Goal: Task Accomplishment & Management: Manage account settings

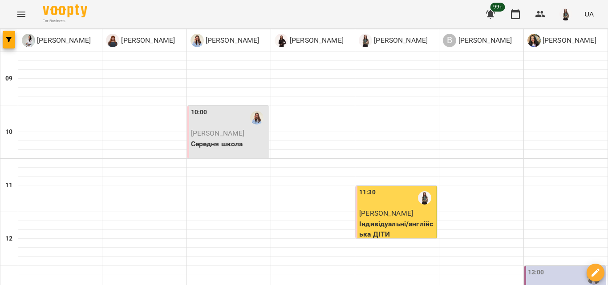
scroll to position [414, 0]
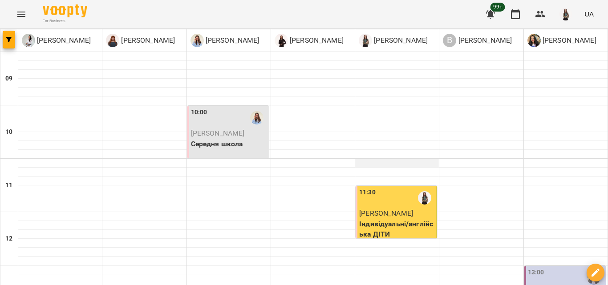
scroll to position [356, 0]
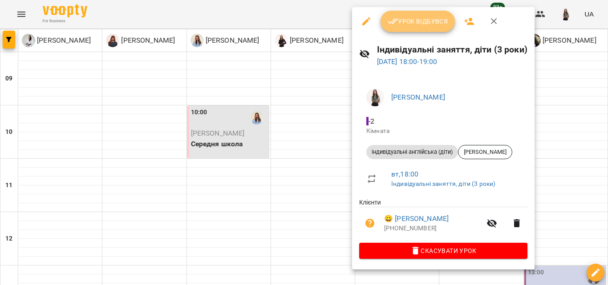
click at [414, 24] on span "Урок відбувся" at bounding box center [418, 21] width 61 height 11
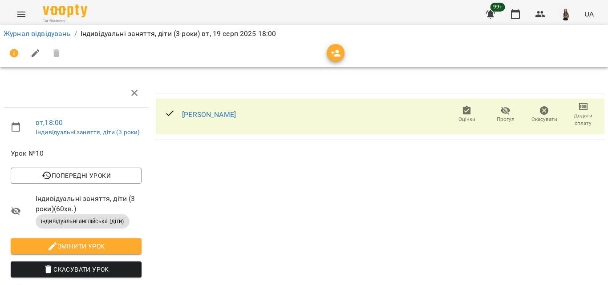
click at [577, 119] on span "Додати сплату" at bounding box center [583, 119] width 28 height 15
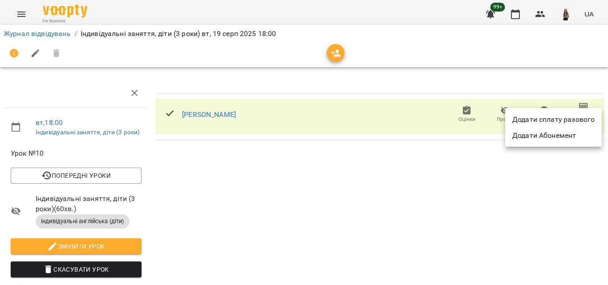
click at [580, 121] on li "Додати сплату разового" at bounding box center [553, 120] width 97 height 16
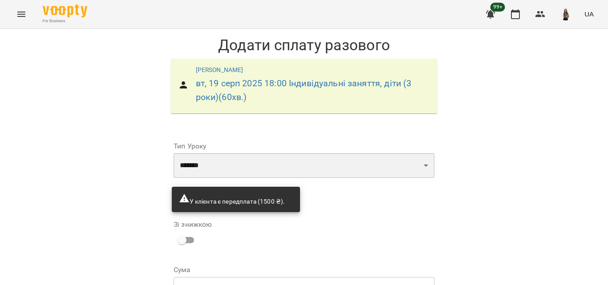
click at [409, 165] on select "**********" at bounding box center [304, 165] width 261 height 25
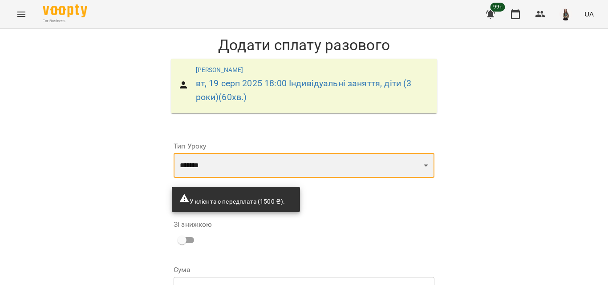
select select "**********"
click at [174, 153] on select "**********" at bounding box center [304, 165] width 261 height 25
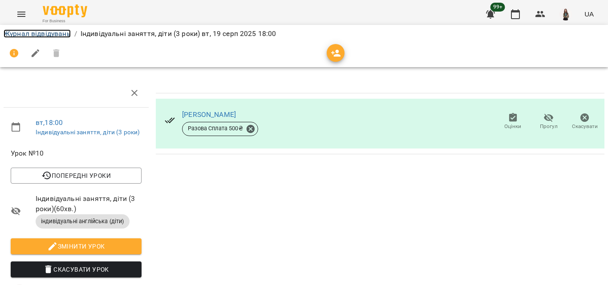
click at [44, 30] on link "Журнал відвідувань" at bounding box center [37, 33] width 67 height 8
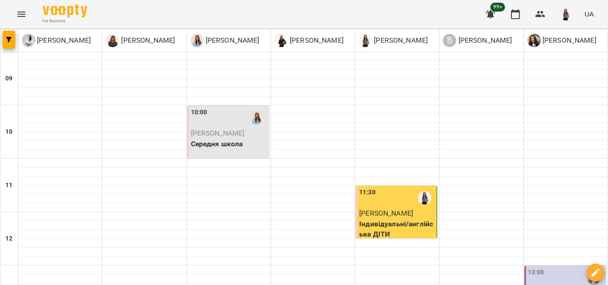
scroll to position [414, 0]
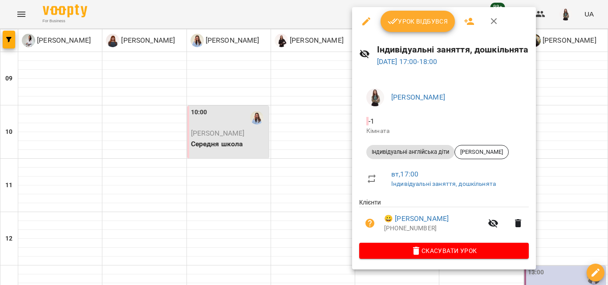
click at [403, 24] on span "Урок відбувся" at bounding box center [418, 21] width 61 height 11
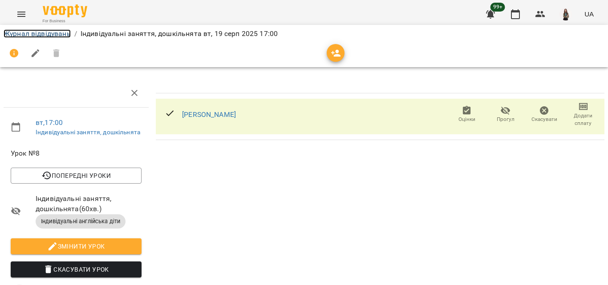
click at [21, 29] on link "Журнал відвідувань" at bounding box center [37, 33] width 67 height 8
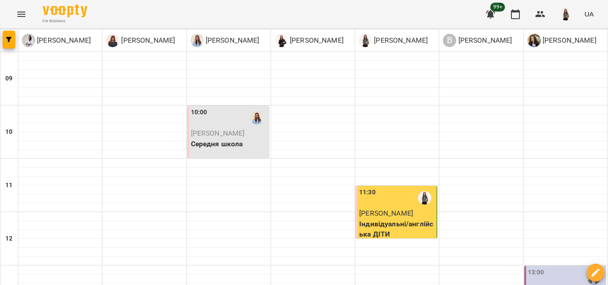
scroll to position [57, 0]
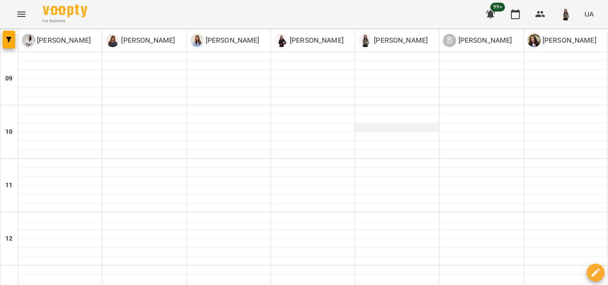
scroll to position [267, 0]
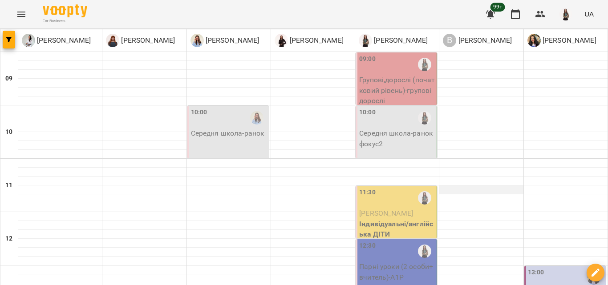
scroll to position [414, 0]
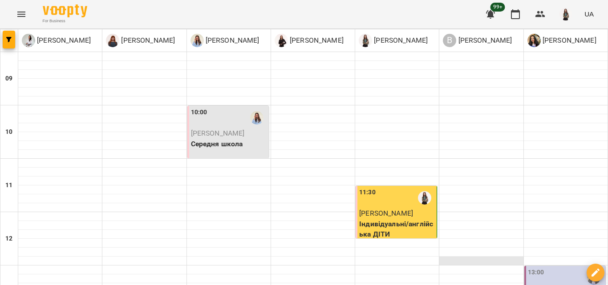
scroll to position [325, 0]
click at [567, 12] on img "button" at bounding box center [566, 14] width 12 height 12
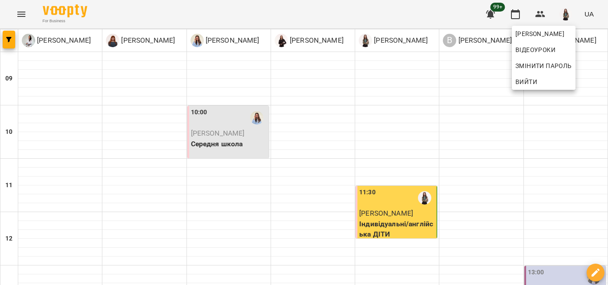
click at [76, 62] on div at bounding box center [304, 142] width 608 height 285
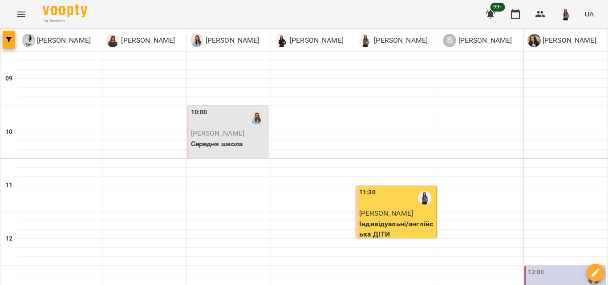
click at [17, 12] on icon "Menu" at bounding box center [21, 14] width 8 height 5
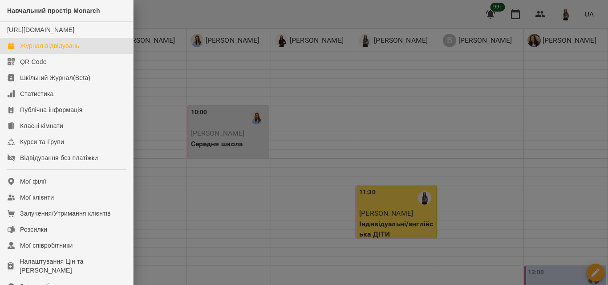
click at [402, 122] on div at bounding box center [304, 142] width 608 height 285
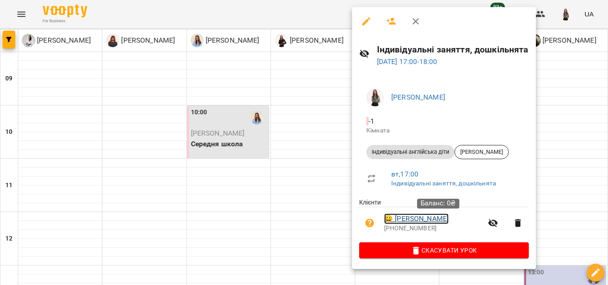
click at [443, 215] on link "😀 [PERSON_NAME]" at bounding box center [416, 219] width 65 height 11
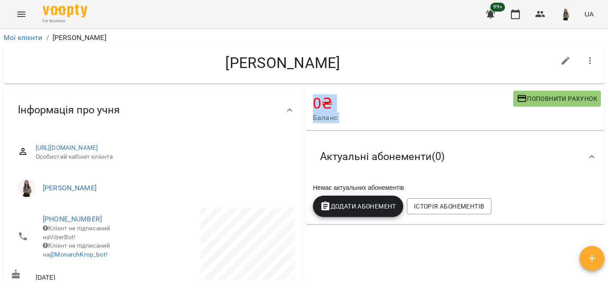
drag, startPoint x: 608, startPoint y: 68, endPoint x: 608, endPoint y: 150, distance: 82.4
click at [608, 150] on div "Мої клієнти / [PERSON_NAME] [PERSON_NAME] 0 ₴ [PERSON_NAME] рахунок Актуальні а…" at bounding box center [304, 171] width 608 height 285
click at [597, 136] on div "Актуальні абонементи ( 0 )" at bounding box center [455, 157] width 299 height 46
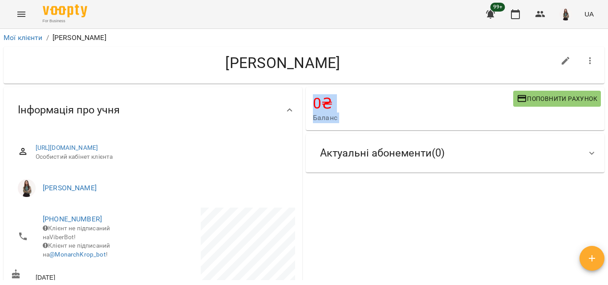
click at [587, 150] on icon at bounding box center [592, 153] width 11 height 11
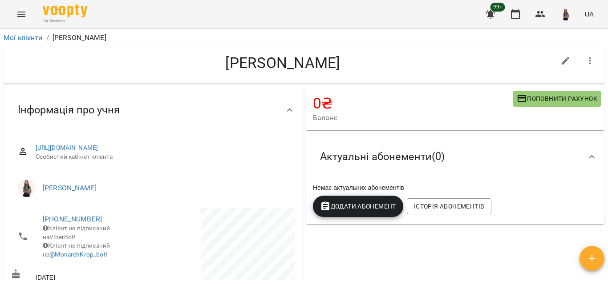
click at [608, 65] on div "Мої клієнти / [PERSON_NAME] [PERSON_NAME] 0 ₴ [PERSON_NAME] рахунок Актуальні а…" at bounding box center [304, 171] width 608 height 285
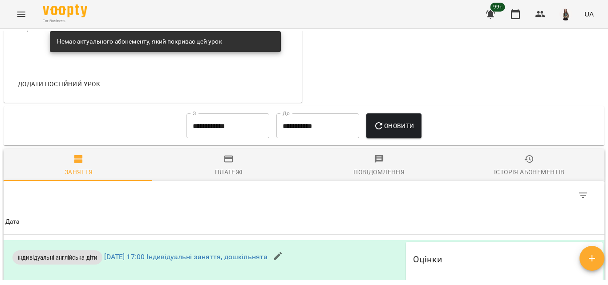
scroll to position [490, 0]
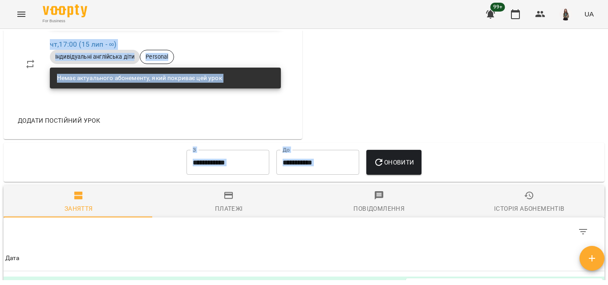
drag, startPoint x: 607, startPoint y: 160, endPoint x: 607, endPoint y: 87, distance: 73.5
click at [607, 87] on div "Мої клієнти / [PERSON_NAME] [PERSON_NAME] 0 ₴ [PERSON_NAME] рахунок Актуальні а…" at bounding box center [304, 171] width 608 height 285
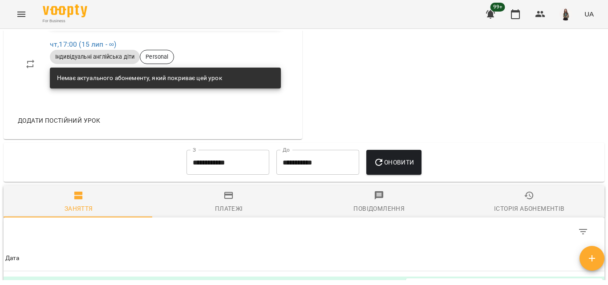
click at [16, 18] on icon "Menu" at bounding box center [21, 14] width 11 height 11
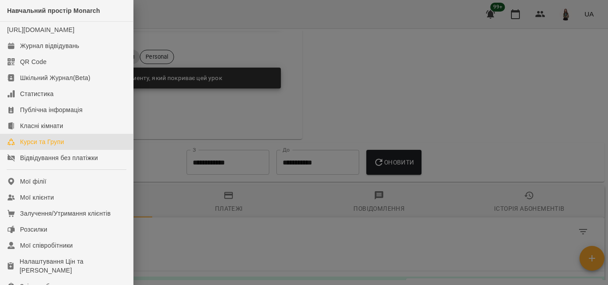
click at [39, 146] on div "Курси та Групи" at bounding box center [42, 142] width 44 height 9
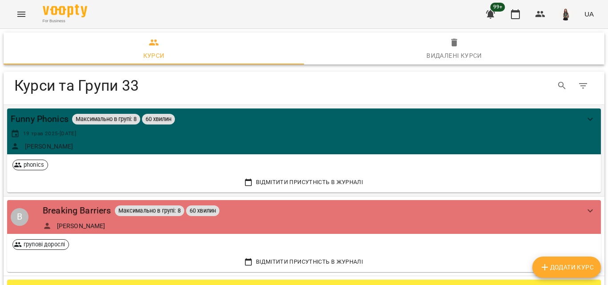
click at [586, 118] on icon "show more" at bounding box center [590, 119] width 11 height 11
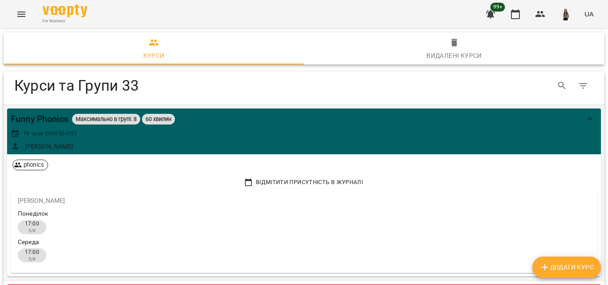
click at [586, 118] on icon "show more" at bounding box center [590, 119] width 11 height 11
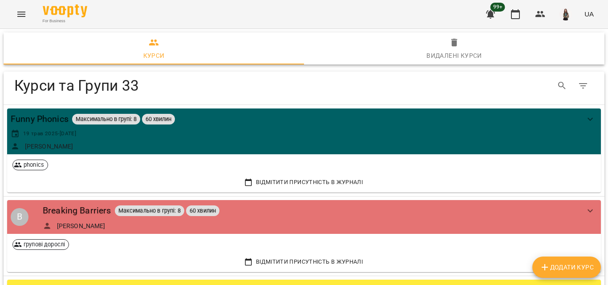
click at [20, 13] on icon "Menu" at bounding box center [21, 14] width 11 height 11
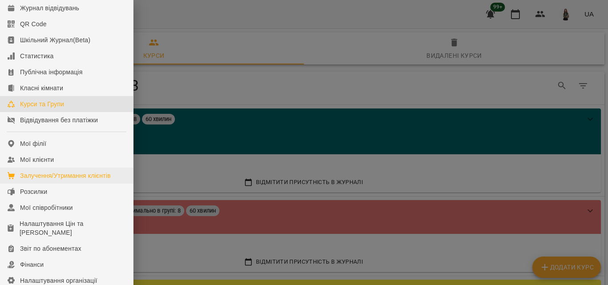
scroll to position [45, 0]
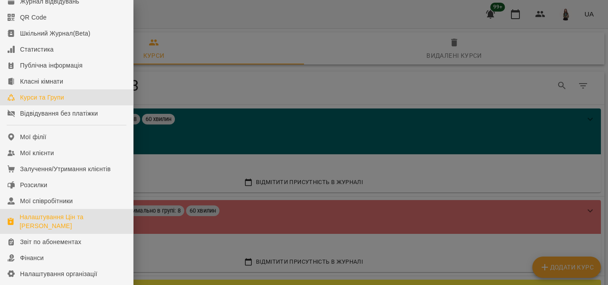
click at [59, 231] on div "Налаштування Цін та [PERSON_NAME]" at bounding box center [73, 222] width 106 height 18
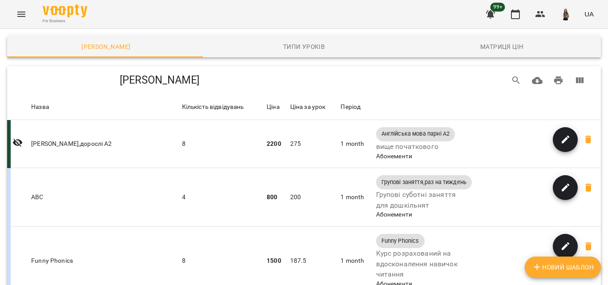
scroll to position [215, 0]
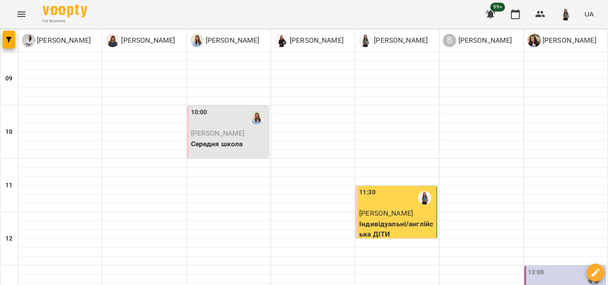
scroll to position [414, 0]
click at [28, 10] on button "Menu" at bounding box center [21, 14] width 21 height 21
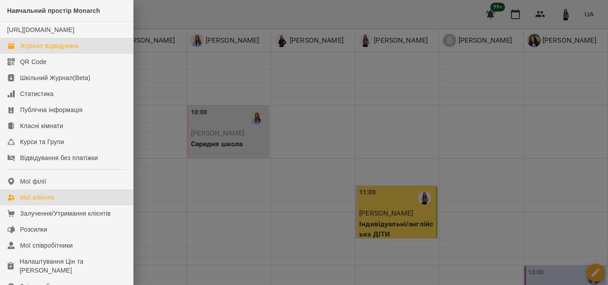
click at [24, 202] on div "Мої клієнти" at bounding box center [37, 197] width 34 height 9
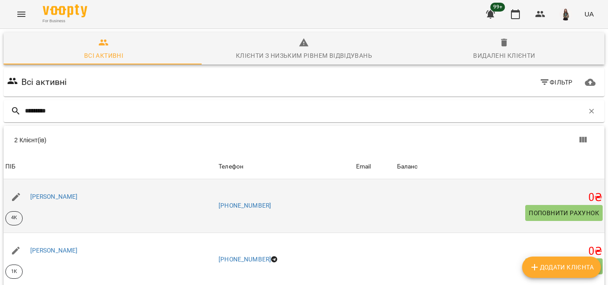
scroll to position [56, 0]
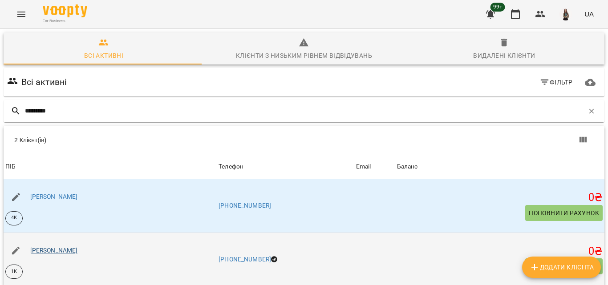
type input "*********"
click at [78, 247] on link "Гончарова Варвара" at bounding box center [54, 250] width 48 height 7
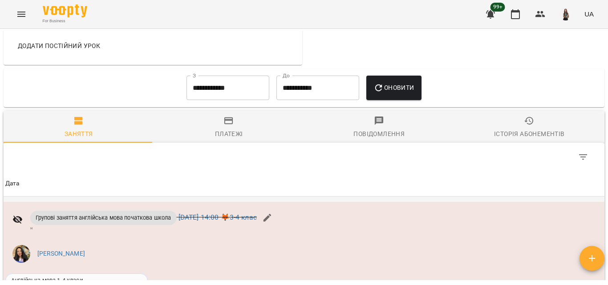
scroll to position [668, 0]
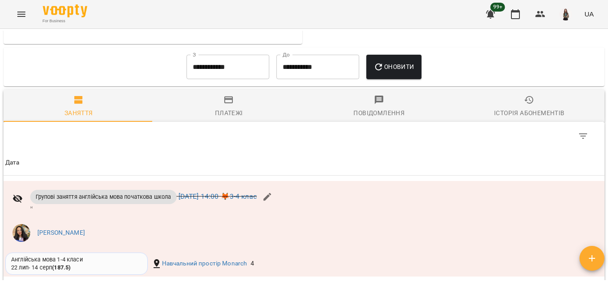
click at [530, 113] on span "Історія абонементів" at bounding box center [530, 107] width 140 height 24
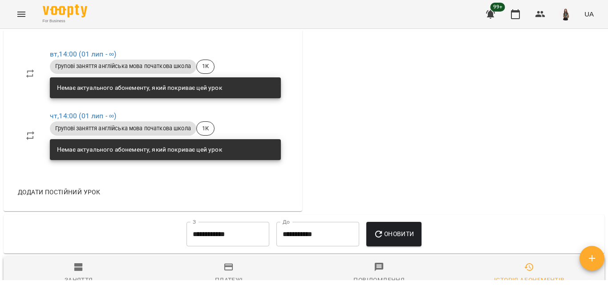
scroll to position [625, 0]
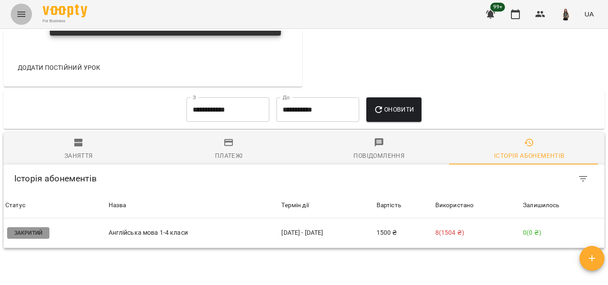
click at [18, 13] on icon "Menu" at bounding box center [21, 14] width 11 height 11
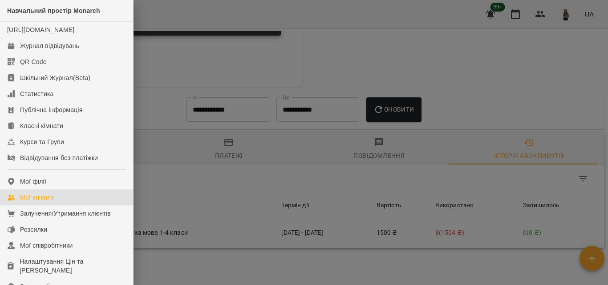
click at [37, 206] on link "Мої клієнти" at bounding box center [66, 198] width 133 height 16
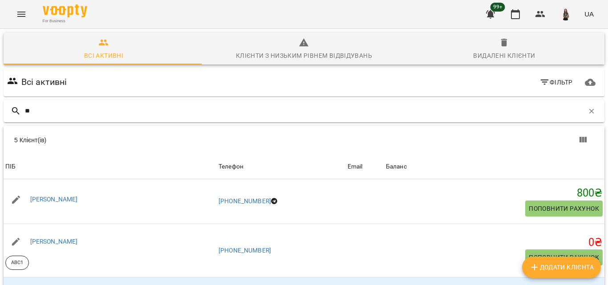
type input "*"
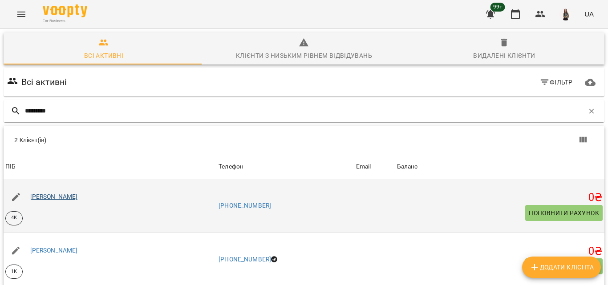
type input "*********"
click at [59, 198] on link "Гончарова Анастасія" at bounding box center [54, 196] width 48 height 7
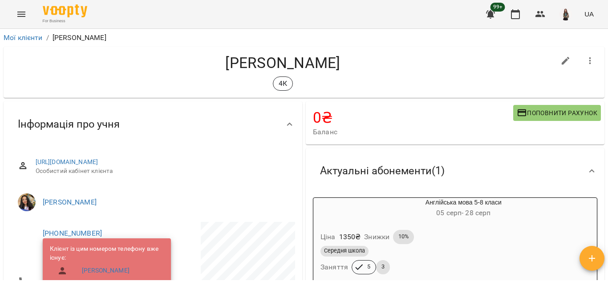
click at [21, 22] on button "Menu" at bounding box center [21, 14] width 21 height 21
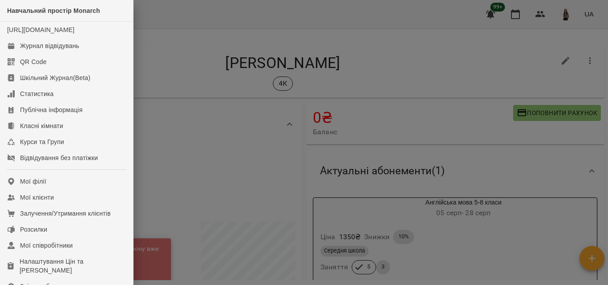
click at [213, 114] on div at bounding box center [304, 142] width 608 height 285
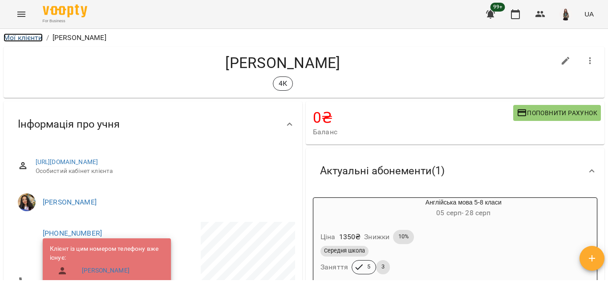
click at [22, 37] on link "Мої клієнти" at bounding box center [23, 37] width 39 height 8
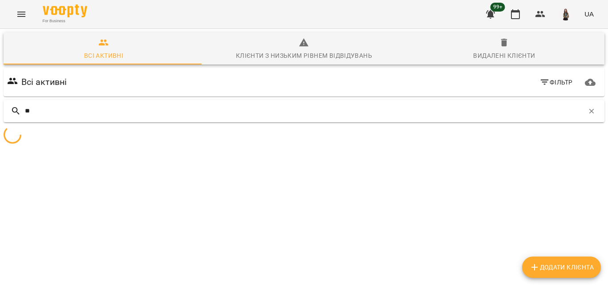
type input "*"
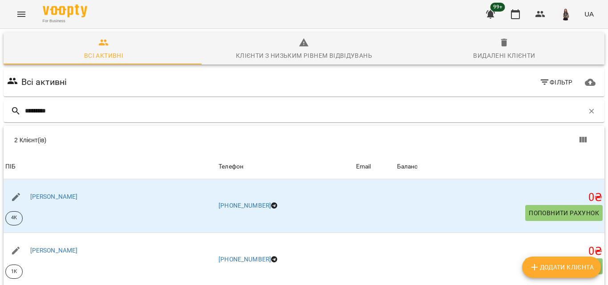
scroll to position [45, 0]
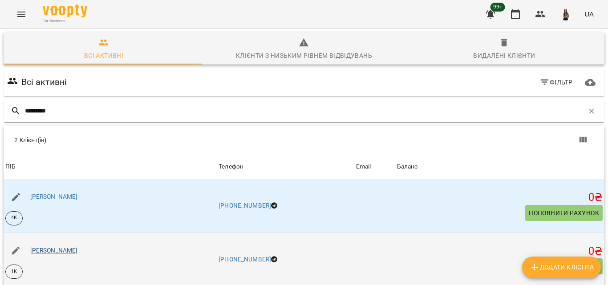
type input "*********"
click at [72, 247] on link "Гончарова Варвара" at bounding box center [54, 250] width 48 height 7
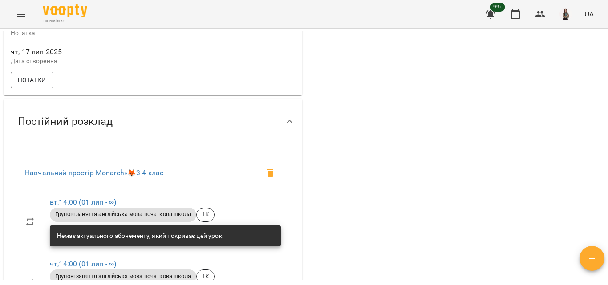
scroll to position [355, 0]
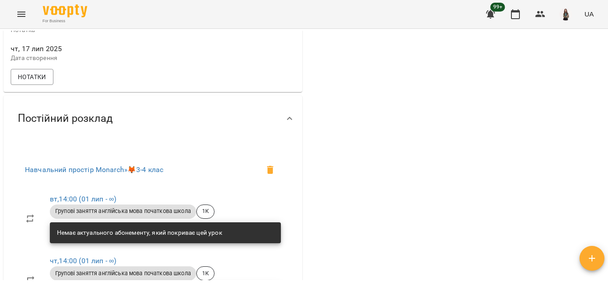
click at [24, 20] on button "Menu" at bounding box center [21, 14] width 21 height 21
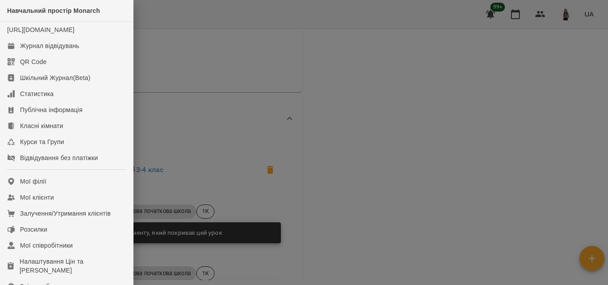
click at [222, 51] on div at bounding box center [304, 142] width 608 height 285
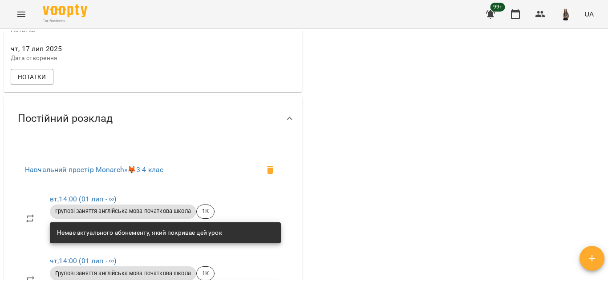
click at [13, 14] on button "Menu" at bounding box center [21, 14] width 21 height 21
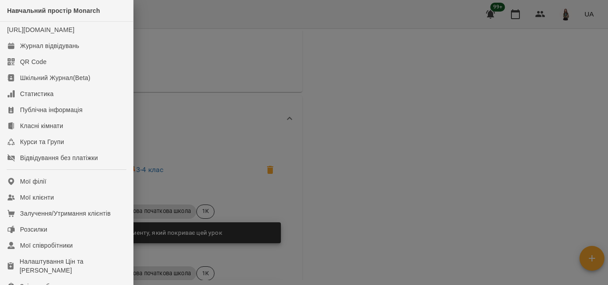
click at [306, 60] on div at bounding box center [304, 142] width 608 height 285
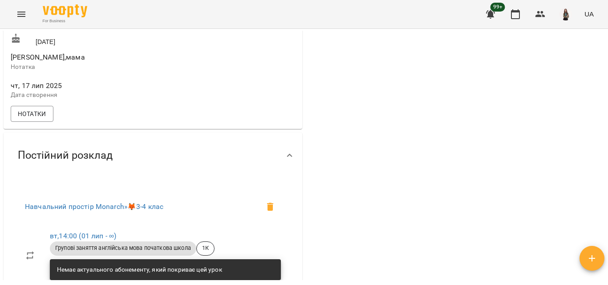
scroll to position [579, 0]
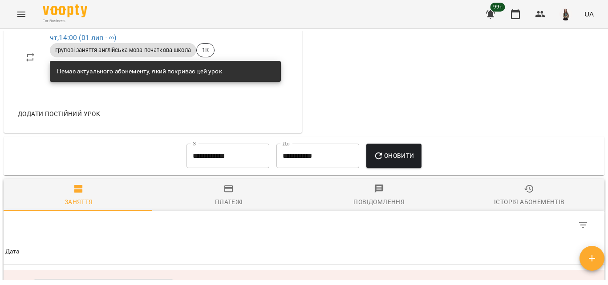
click at [524, 207] on div "Історія абонементів" at bounding box center [529, 202] width 70 height 11
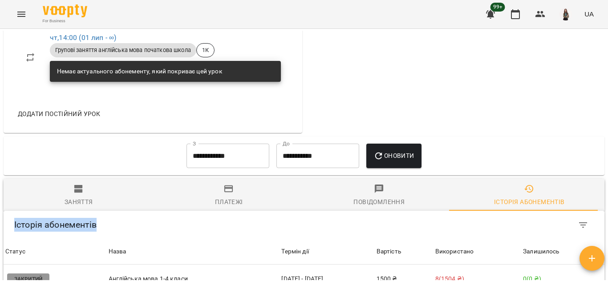
drag, startPoint x: 608, startPoint y: 209, endPoint x: 608, endPoint y: 227, distance: 18.3
click at [608, 227] on div "**********" at bounding box center [304, 171] width 608 height 285
drag, startPoint x: 608, startPoint y: 217, endPoint x: 607, endPoint y: 227, distance: 10.3
click at [607, 239] on div "**********" at bounding box center [304, 171] width 608 height 285
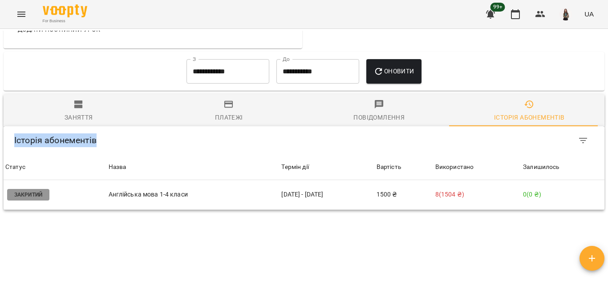
scroll to position [696, 0]
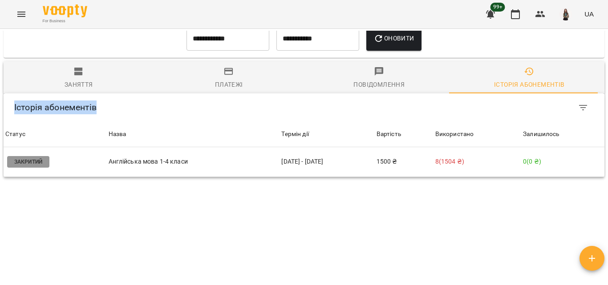
click at [156, 253] on div "**********" at bounding box center [304, 156] width 605 height 250
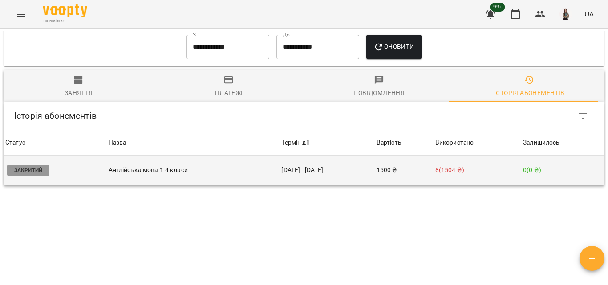
scroll to position [714, 0]
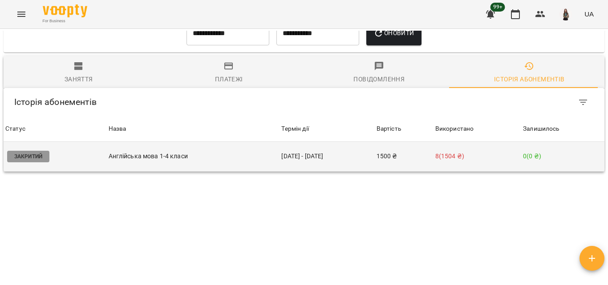
click at [281, 154] on td "22 лип - 14 серп" at bounding box center [327, 157] width 95 height 30
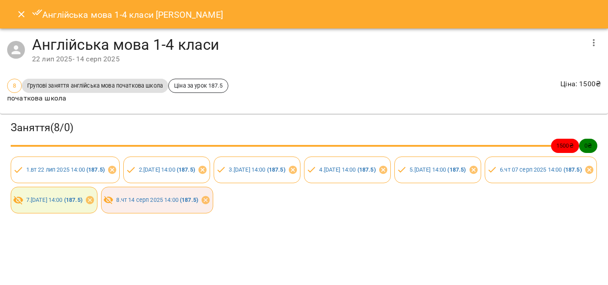
click at [23, 10] on icon "Close" at bounding box center [21, 14] width 11 height 11
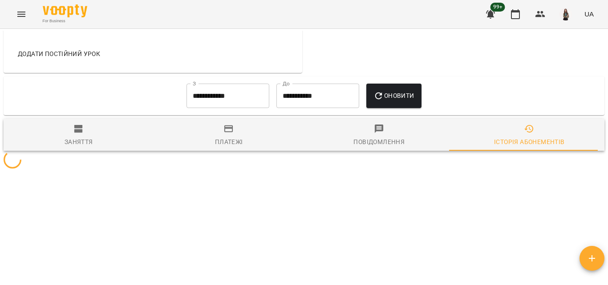
scroll to position [651, 0]
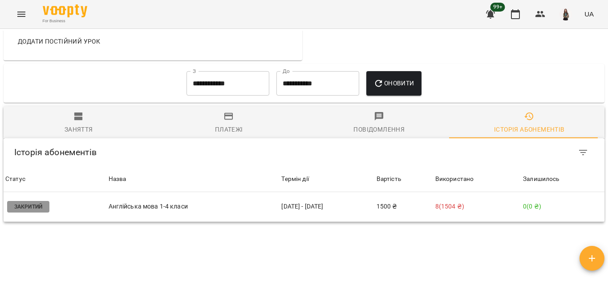
click at [381, 257] on div "**********" at bounding box center [304, 156] width 605 height 250
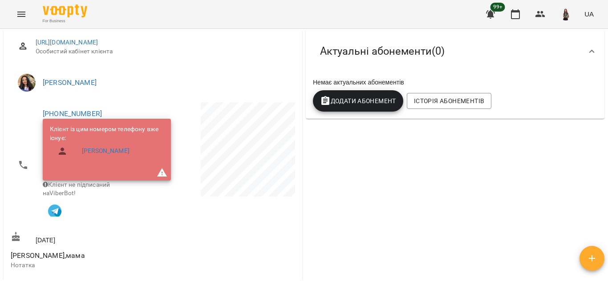
scroll to position [134, 0]
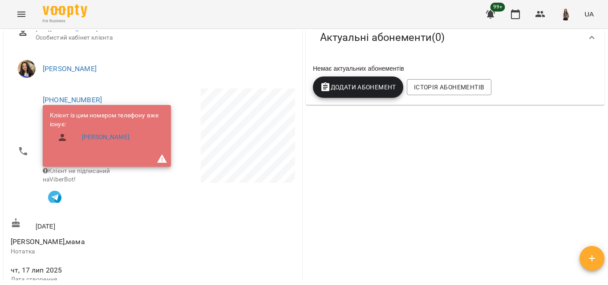
click at [386, 191] on div "0 ₴ Баланс Поповнити рахунок Актуальні абонементи ( 0 ) Немає актуальних абонем…" at bounding box center [455, 273] width 302 height 614
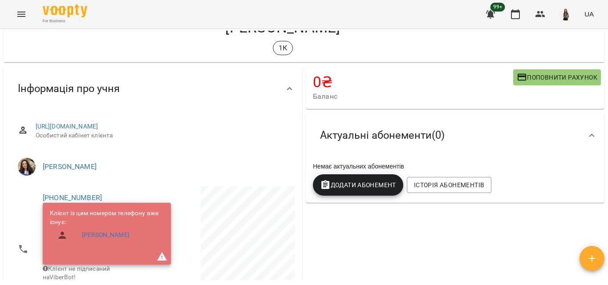
scroll to position [0, 0]
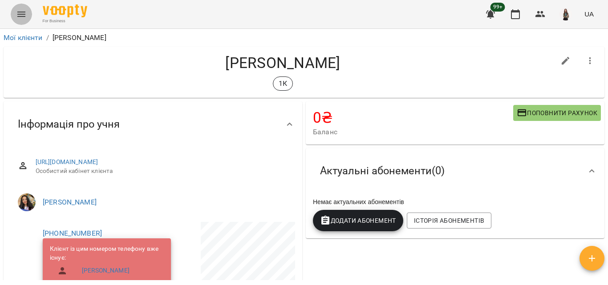
click at [26, 11] on icon "Menu" at bounding box center [21, 14] width 11 height 11
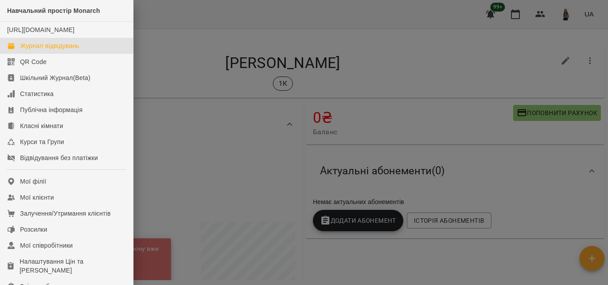
click at [42, 50] on div "Журнал відвідувань" at bounding box center [49, 45] width 59 height 9
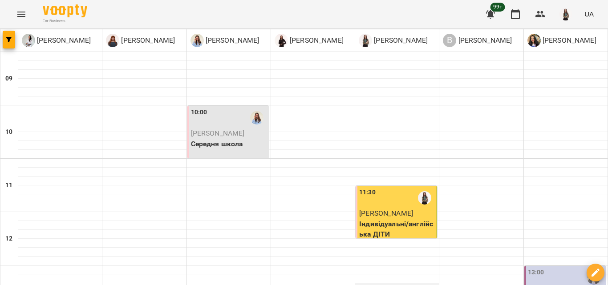
scroll to position [267, 0]
